Goal: Task Accomplishment & Management: Use online tool/utility

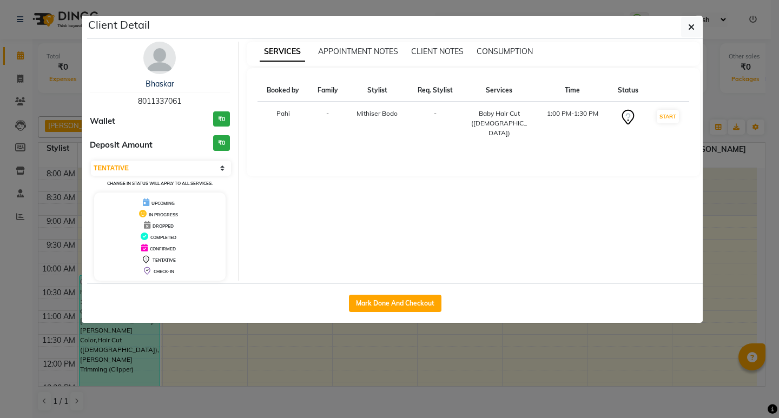
select select "7"
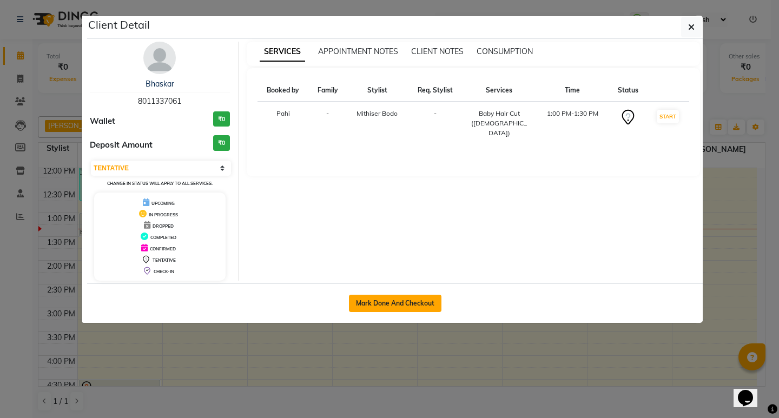
click at [397, 302] on button "Mark Done And Checkout" at bounding box center [395, 303] width 93 height 17
select select "service"
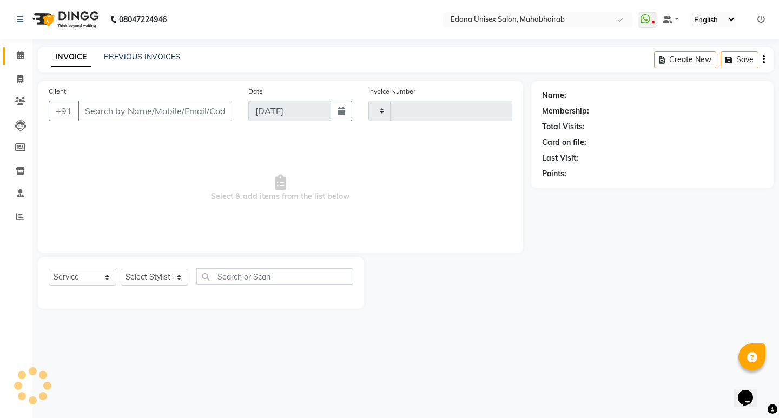
type input "3118"
select select "5393"
type input "8011337061"
select select "35904"
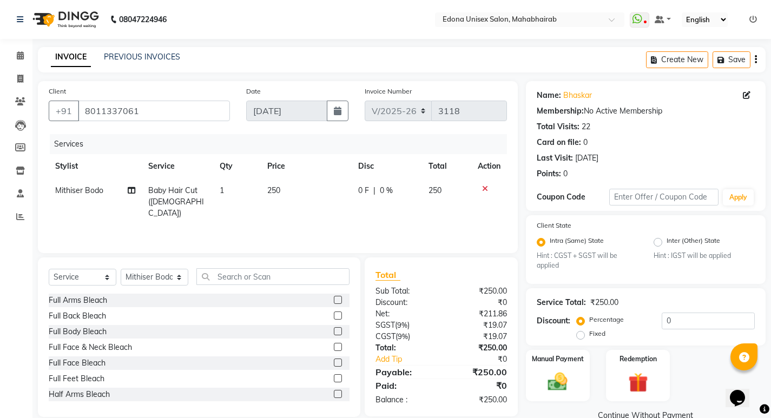
click at [483, 187] on icon at bounding box center [485, 189] width 6 height 8
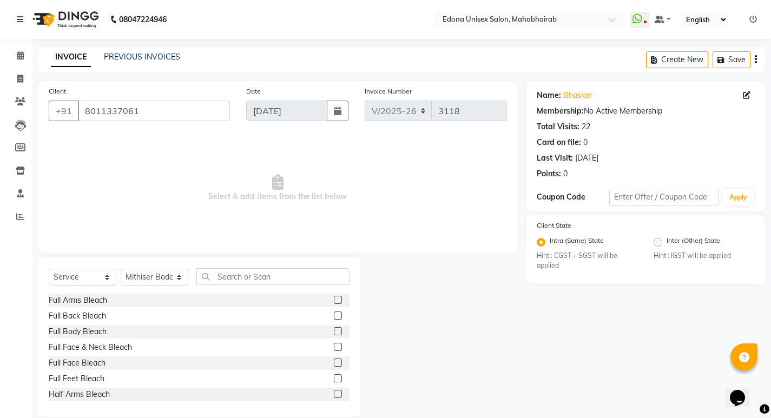
click at [252, 286] on div "Select Service Product Membership Package Voucher Prepaid Gift Card Select Styl…" at bounding box center [199, 280] width 301 height 25
click at [284, 269] on input "text" at bounding box center [272, 276] width 153 height 17
type input "e"
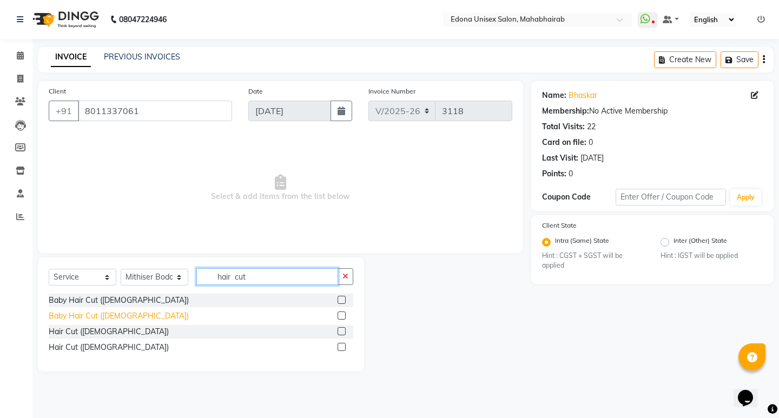
type input "hair cut"
click at [105, 314] on div "Baby Hair Cut ([DEMOGRAPHIC_DATA])" at bounding box center [119, 316] width 140 height 11
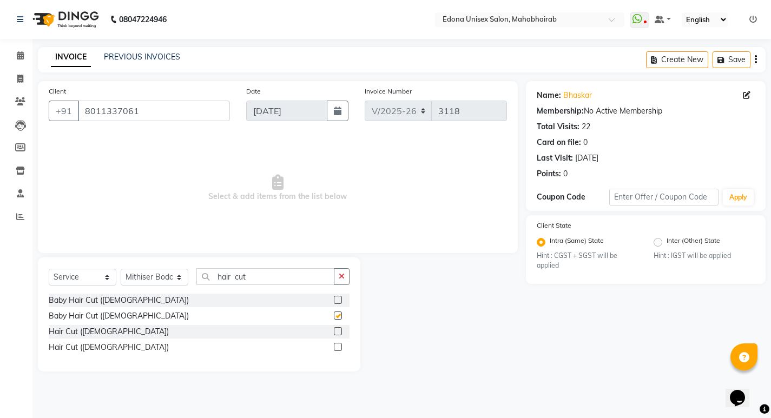
checkbox input "false"
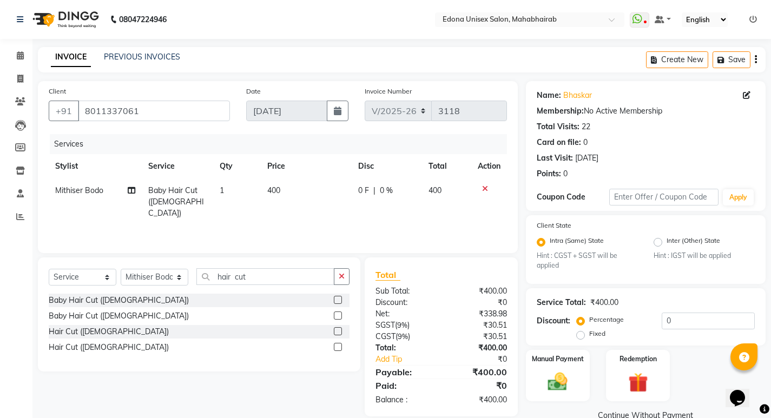
click at [586, 387] on div "Name: Bhaskar Membership: No Active Membership Total Visits: 22 Card on file: 0…" at bounding box center [650, 252] width 248 height 342
click at [563, 372] on div "Manual Payment" at bounding box center [557, 376] width 67 height 54
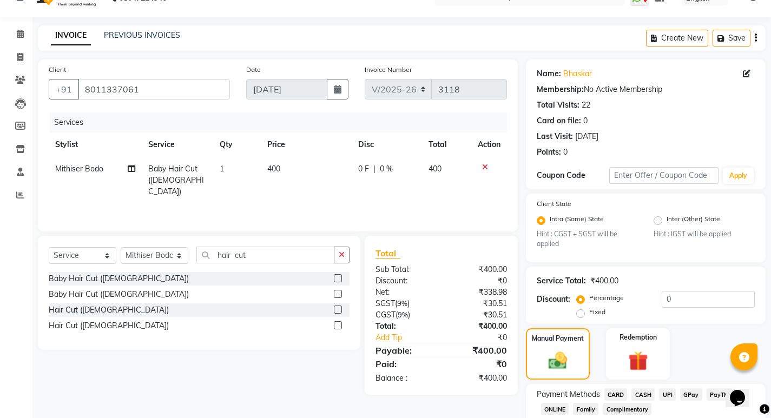
scroll to position [91, 0]
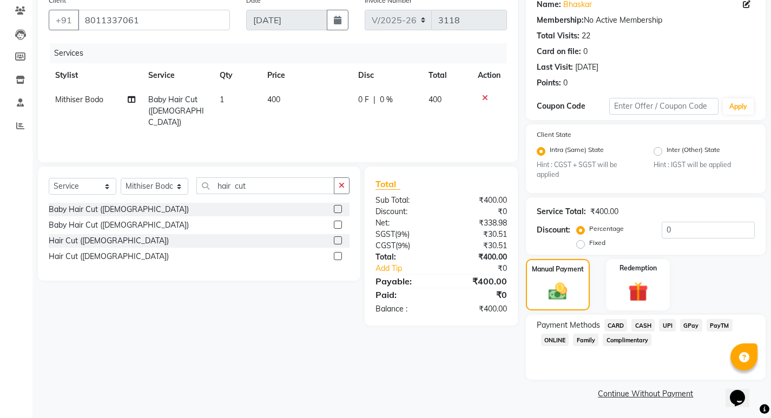
click at [642, 327] on span "CASH" at bounding box center [642, 325] width 23 height 12
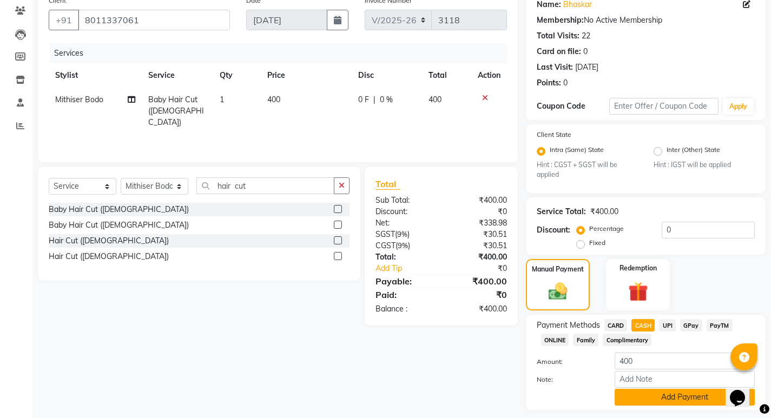
click at [676, 389] on button "Add Payment" at bounding box center [685, 397] width 140 height 17
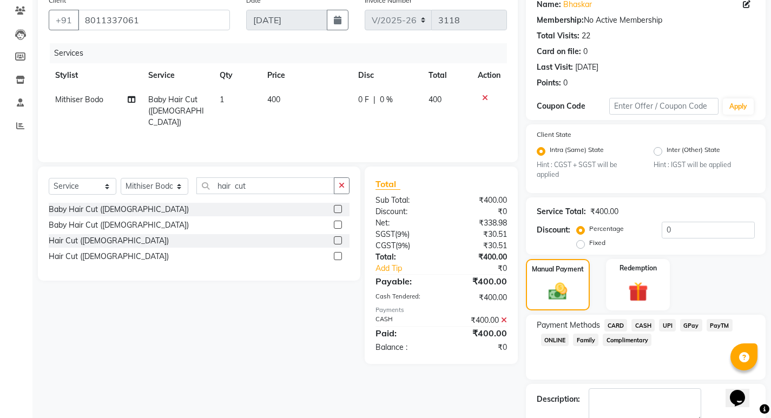
scroll to position [121, 0]
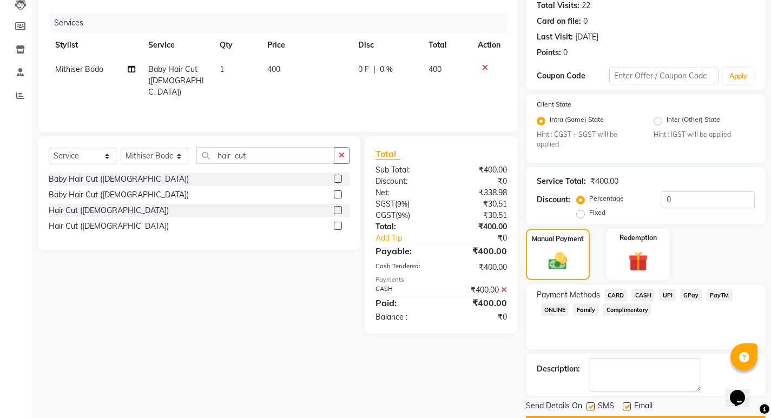
click at [667, 416] on button "Checkout" at bounding box center [646, 424] width 240 height 17
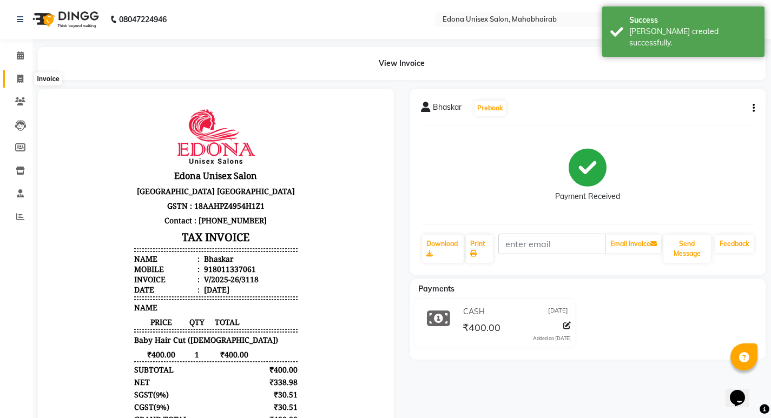
click at [18, 81] on icon at bounding box center [20, 79] width 6 height 8
select select "service"
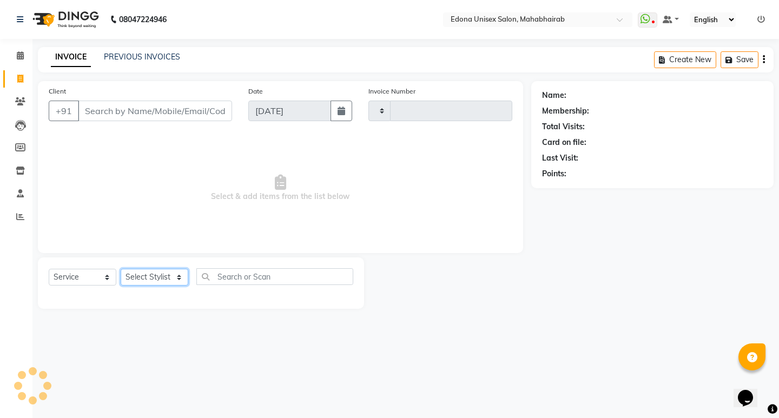
click at [160, 281] on select "Select Stylist" at bounding box center [155, 277] width 68 height 17
select select "5393"
type input "3119"
click at [121, 269] on select "Select Stylist Admin Anju Sonar Bir Basumtary [PERSON_NAME] [PERSON_NAME] Hombr…" at bounding box center [155, 277] width 68 height 17
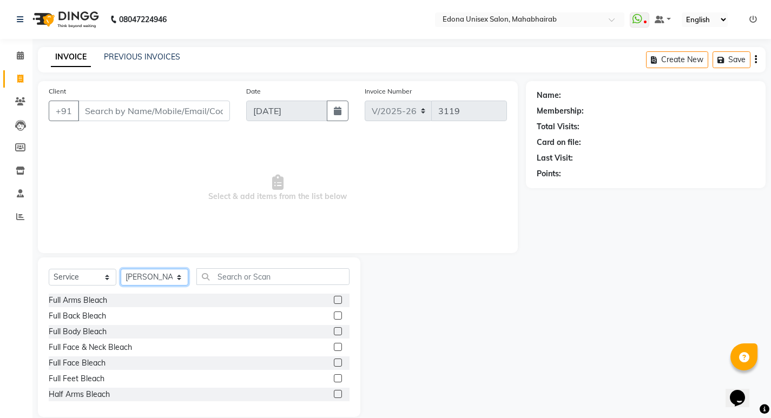
click at [151, 270] on select "Select Stylist Admin Anju Sonar Bir Basumtary [PERSON_NAME] [PERSON_NAME] Hombr…" at bounding box center [155, 277] width 68 height 17
select select "35909"
click at [121, 269] on select "Select Stylist Admin Anju Sonar Bir Basumtary [PERSON_NAME] [PERSON_NAME] Hombr…" at bounding box center [155, 277] width 68 height 17
click at [288, 273] on input "text" at bounding box center [272, 276] width 153 height 17
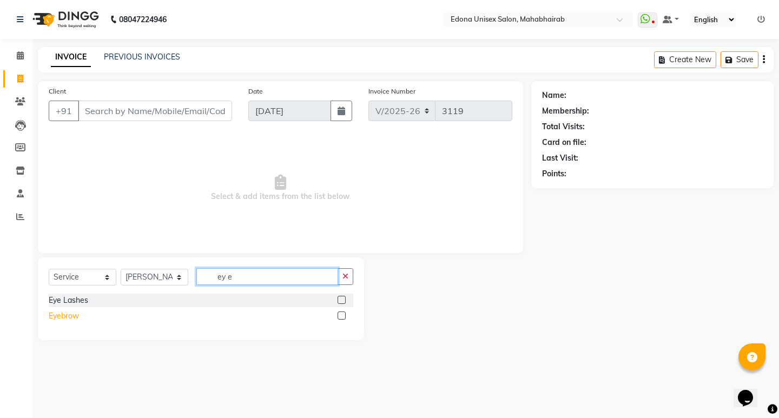
type input "ey e"
click at [64, 320] on div "Eyebrow" at bounding box center [64, 316] width 30 height 11
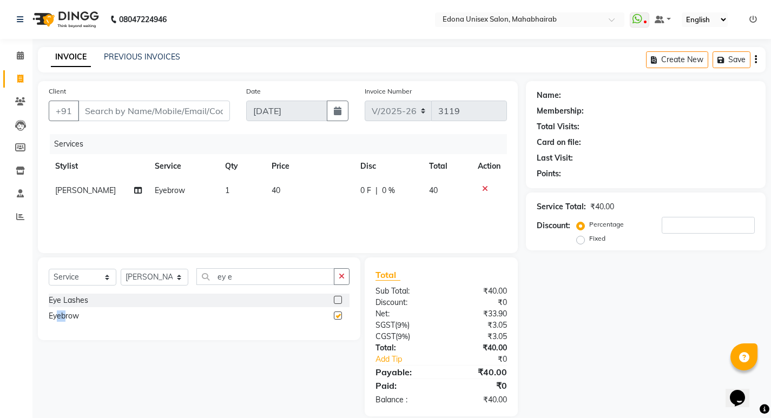
checkbox input "false"
click at [339, 271] on button "button" at bounding box center [342, 276] width 16 height 17
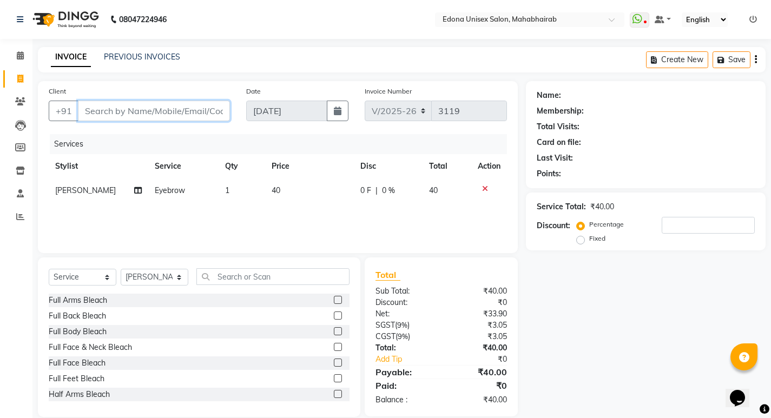
click at [180, 113] on input "Client" at bounding box center [154, 111] width 152 height 21
click at [188, 109] on input "Client" at bounding box center [154, 111] width 152 height 21
click at [153, 104] on input "Client" at bounding box center [154, 111] width 152 height 21
type input "6"
type input "0"
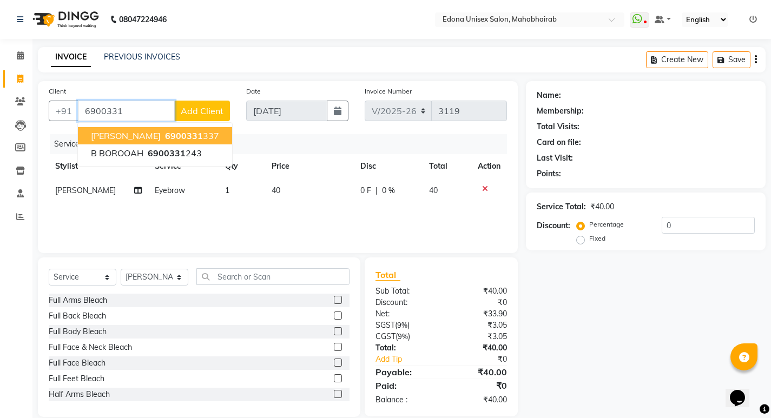
click at [196, 137] on ngb-highlight "6900331 337" at bounding box center [191, 135] width 56 height 11
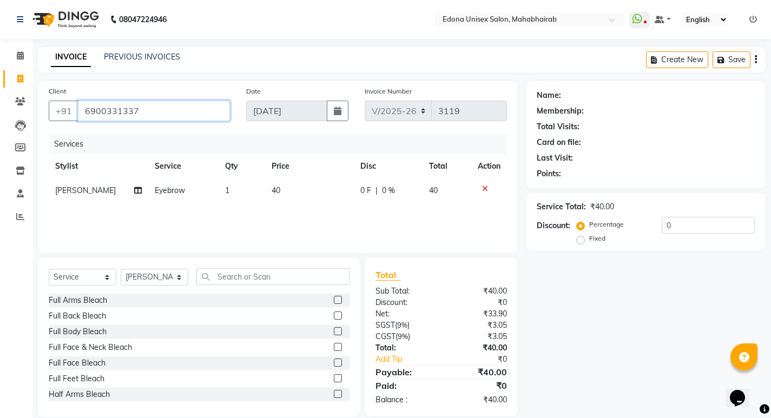
type input "6900331337"
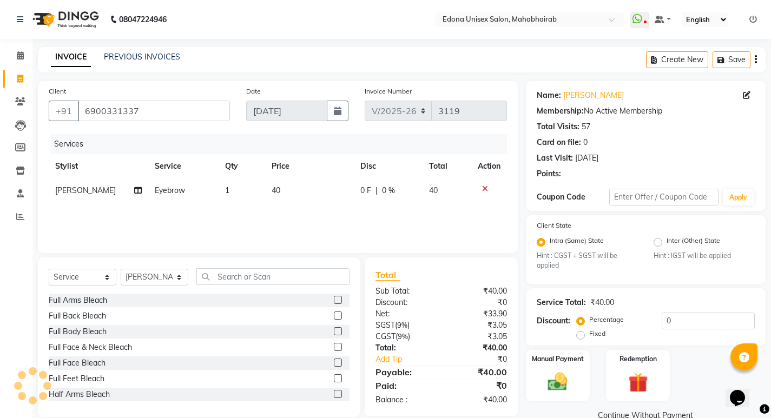
scroll to position [22, 0]
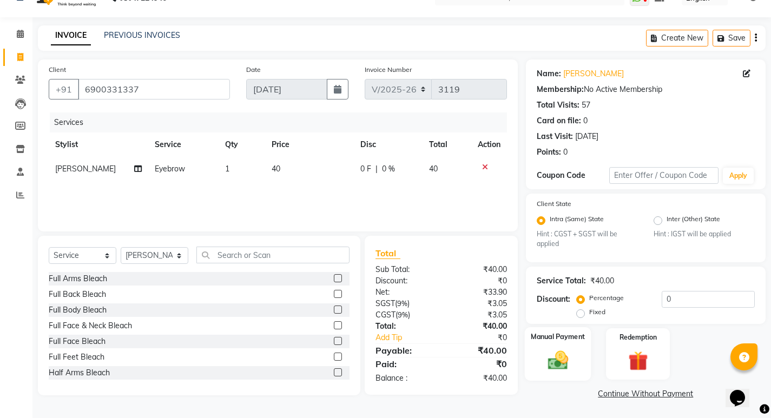
click at [553, 354] on img at bounding box center [557, 360] width 33 height 23
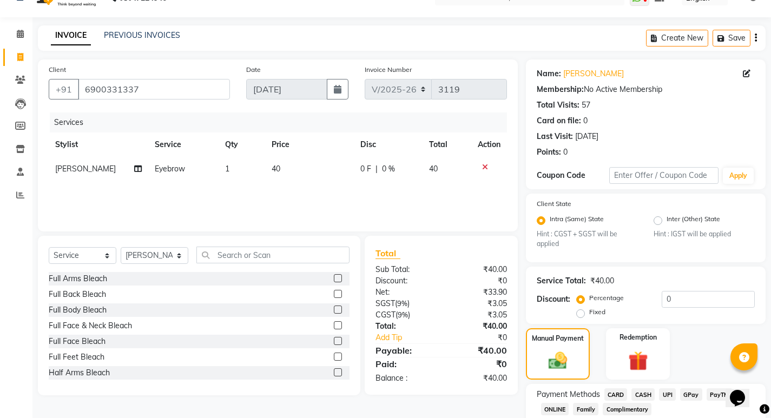
scroll to position [91, 0]
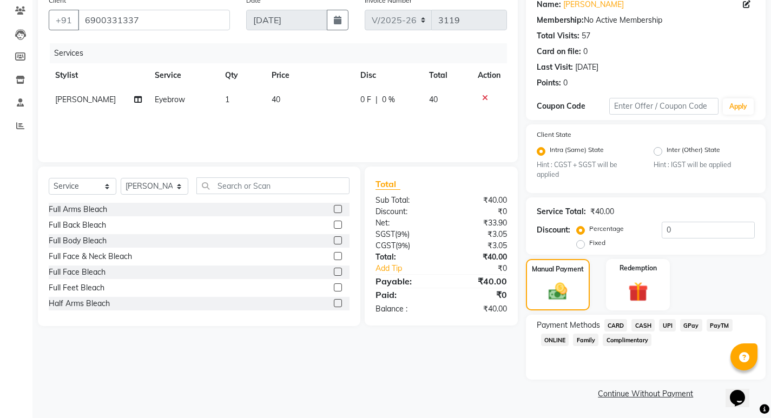
click at [670, 326] on span "UPI" at bounding box center [667, 325] width 17 height 12
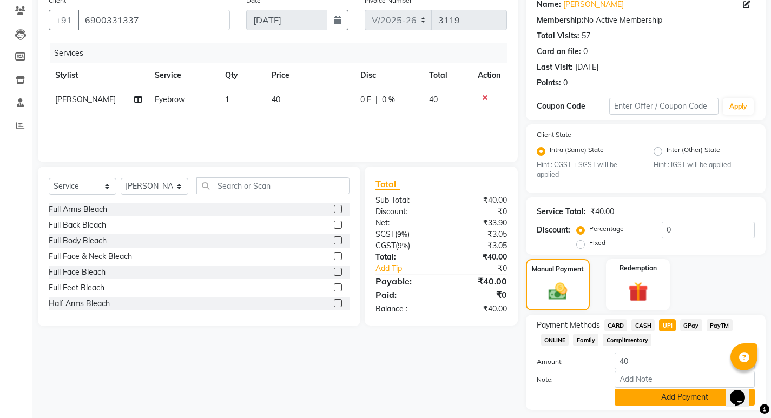
click at [681, 389] on button "Add Payment" at bounding box center [685, 397] width 140 height 17
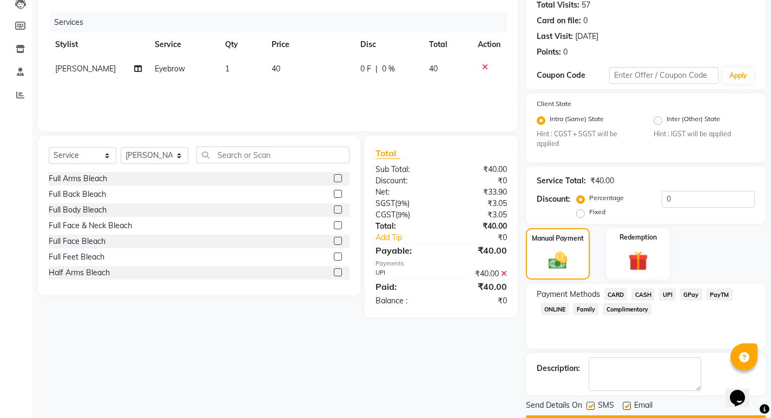
scroll to position [152, 0]
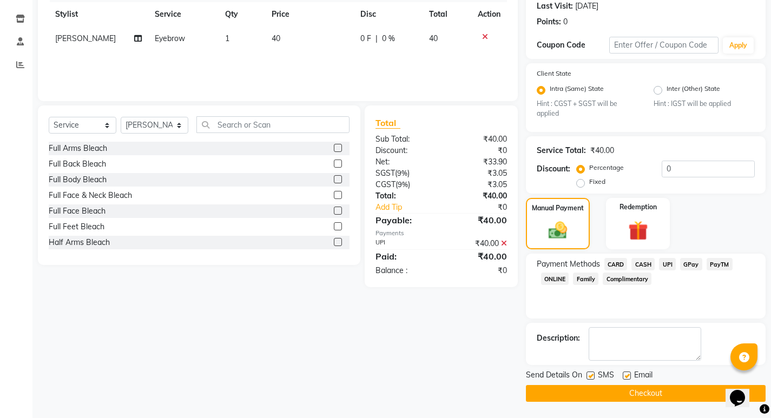
drag, startPoint x: 670, startPoint y: 388, endPoint x: 604, endPoint y: 388, distance: 66.0
click at [670, 388] on button "Checkout" at bounding box center [646, 393] width 240 height 17
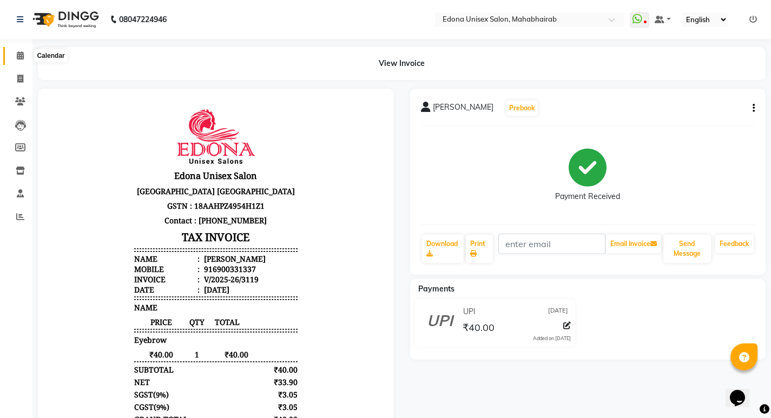
click at [18, 57] on icon at bounding box center [20, 55] width 7 height 8
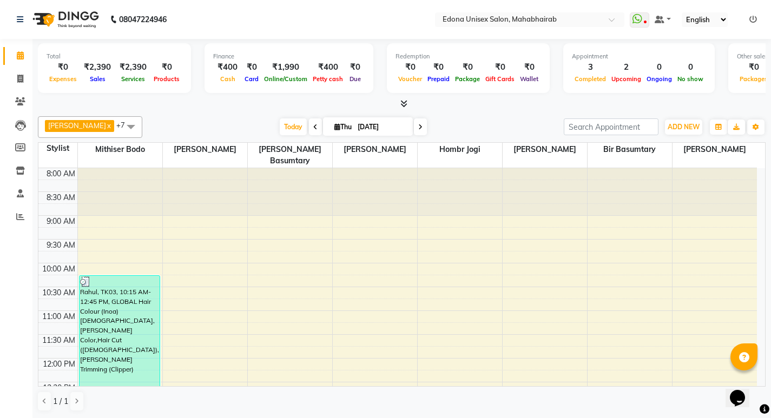
click at [404, 102] on icon at bounding box center [403, 104] width 7 height 8
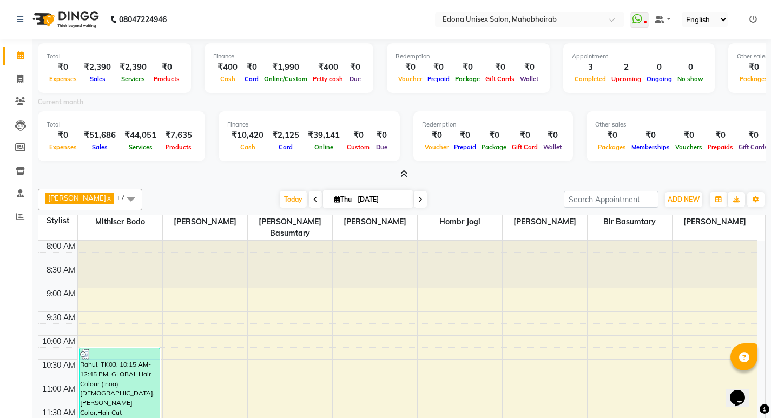
click at [404, 173] on icon at bounding box center [403, 174] width 7 height 8
